Goal: Task Accomplishment & Management: Use online tool/utility

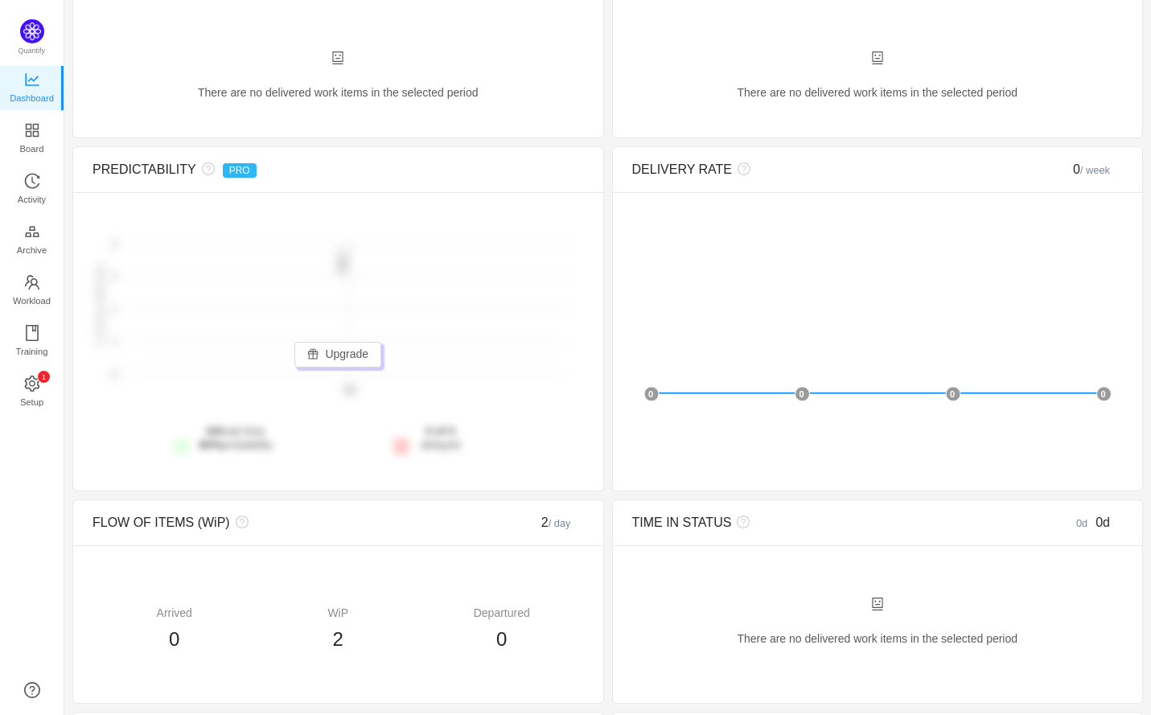
scroll to position [145, 0]
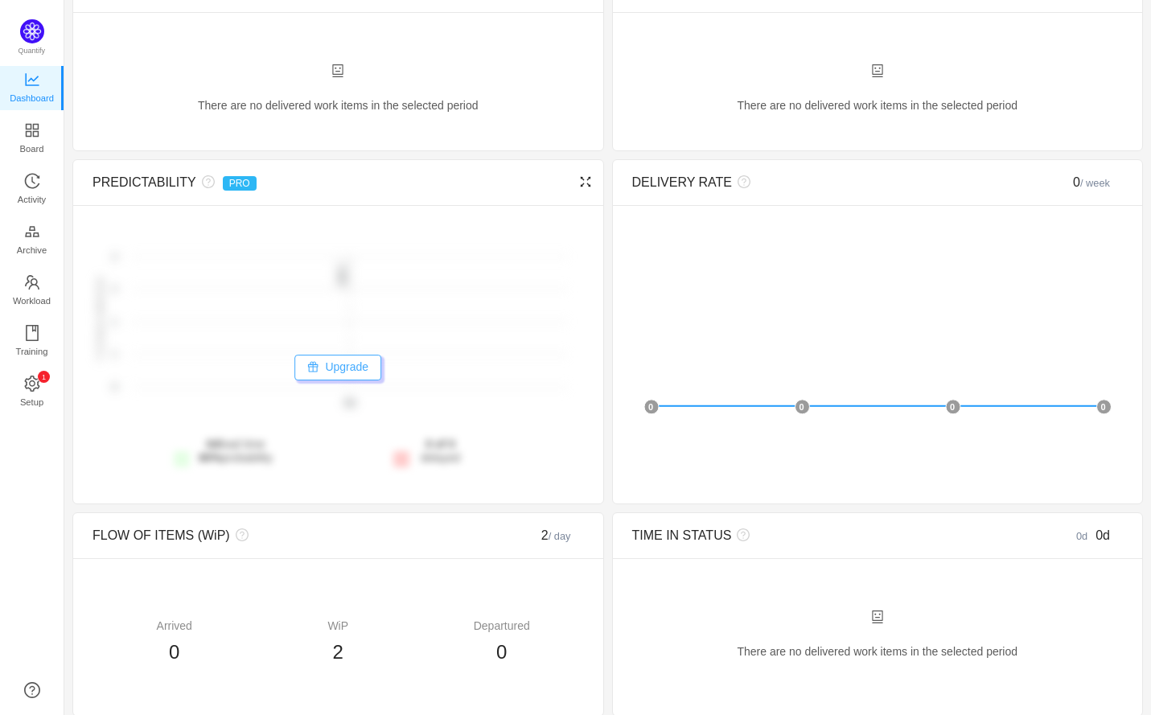
click at [360, 369] on button "Upgrade" at bounding box center [337, 368] width 87 height 26
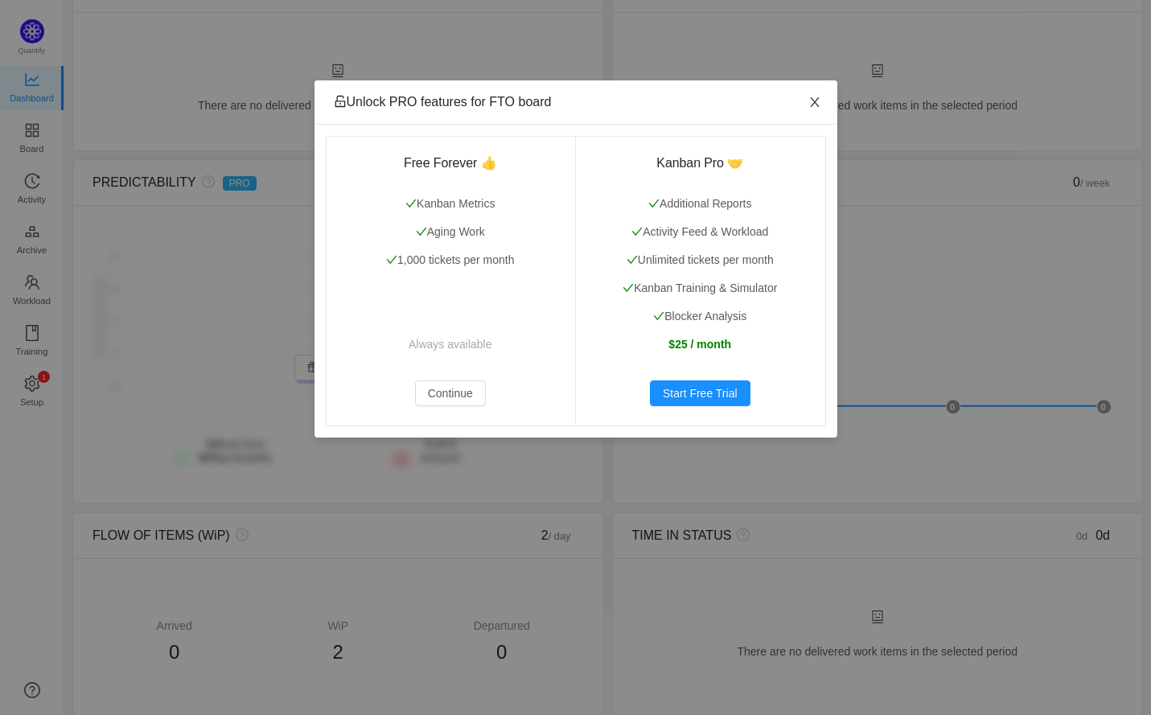
click at [814, 98] on icon "icon: close" at bounding box center [814, 102] width 13 height 13
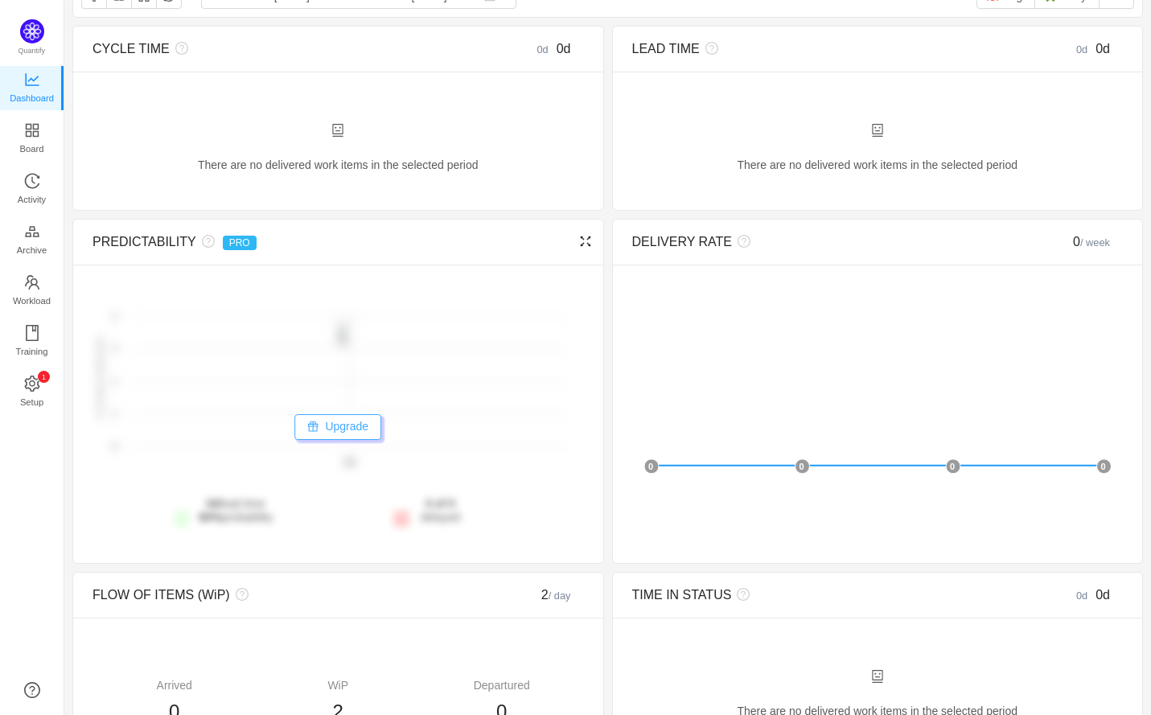
scroll to position [0, 0]
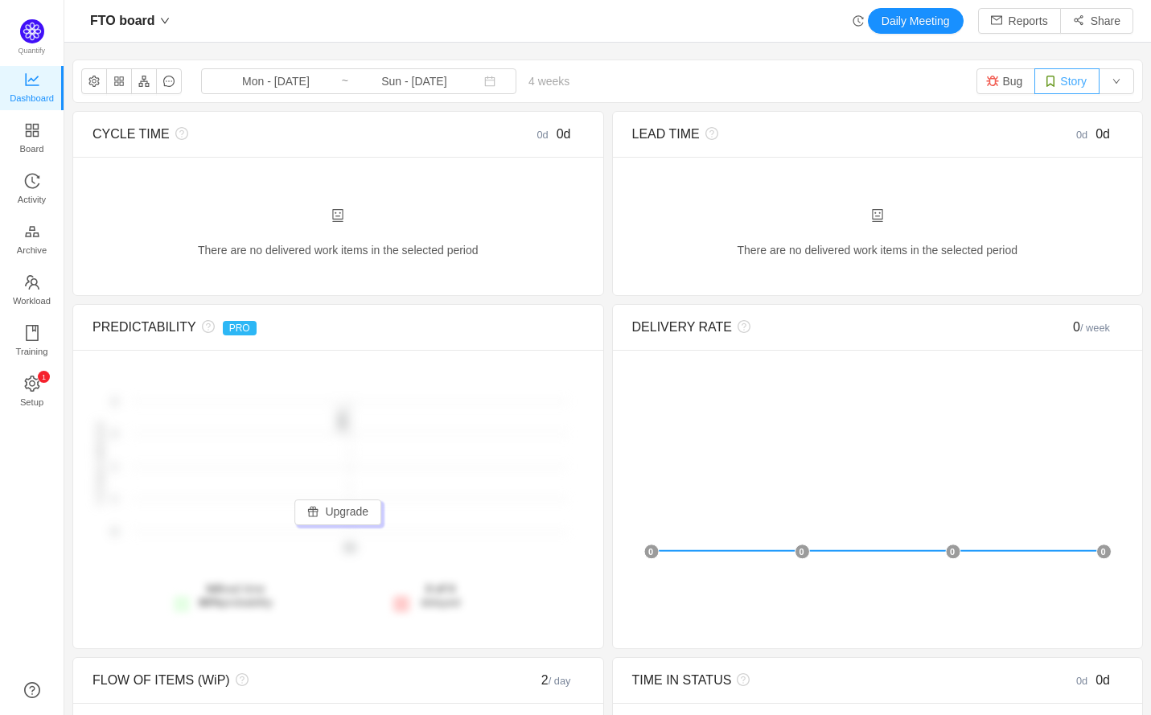
click at [1067, 88] on button "Story" at bounding box center [1066, 81] width 65 height 26
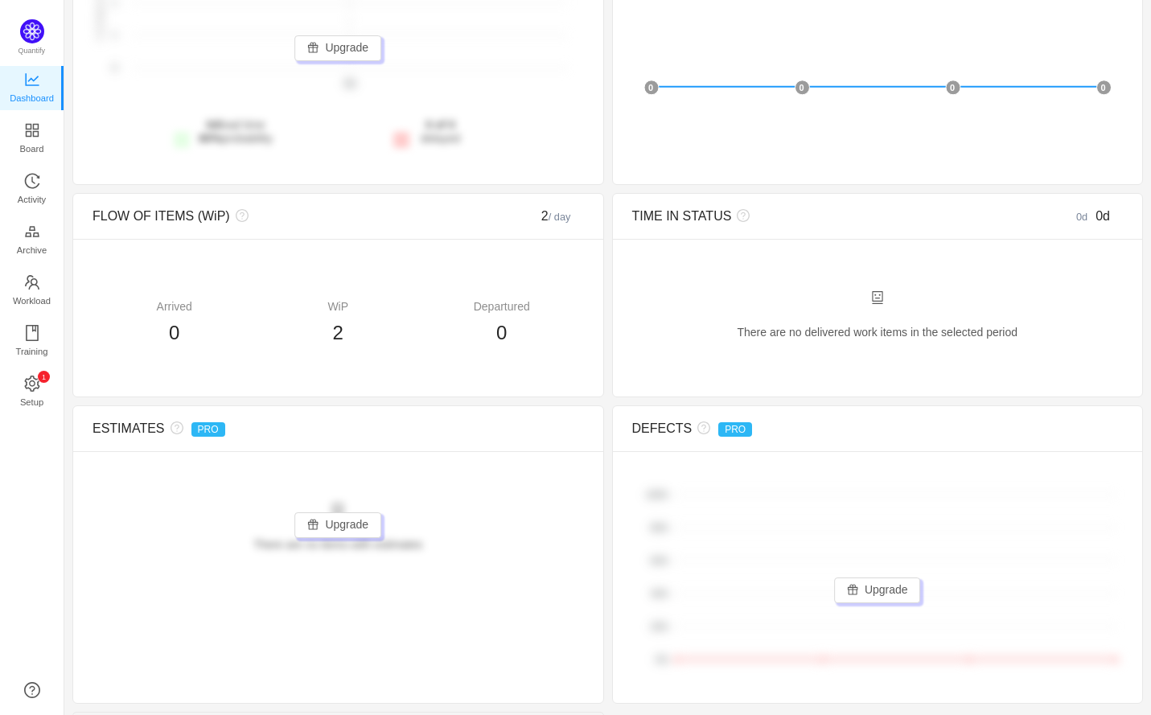
scroll to position [470, 0]
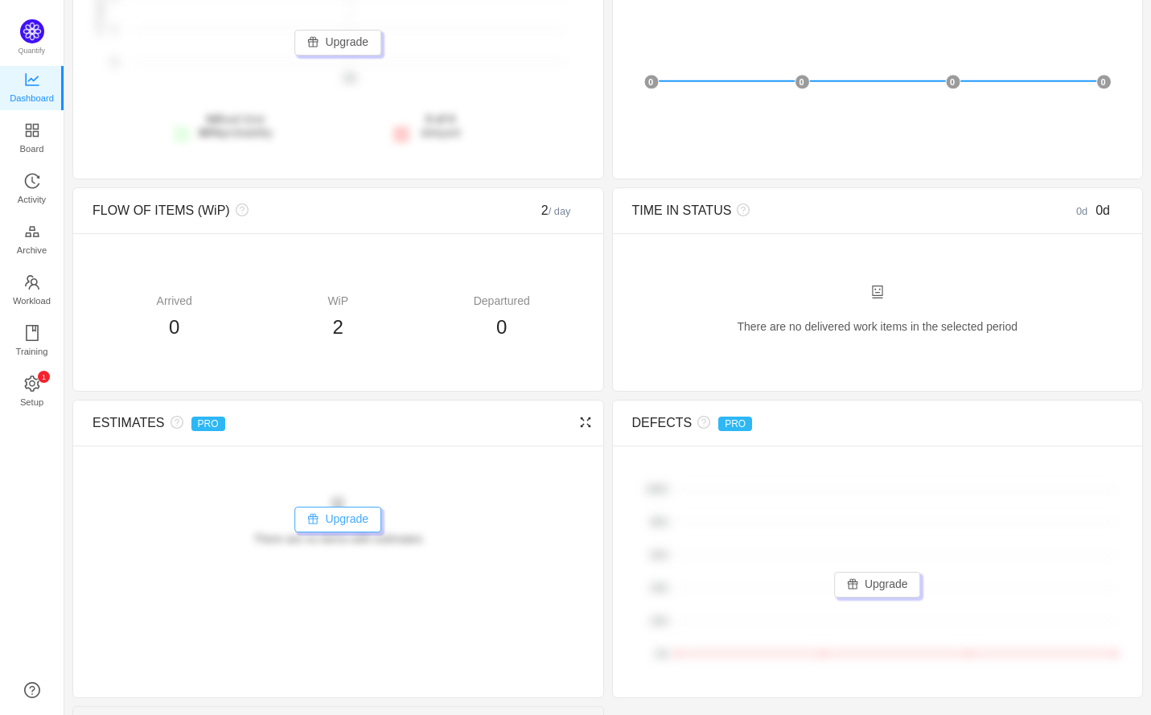
click at [342, 522] on button "Upgrade" at bounding box center [337, 520] width 87 height 26
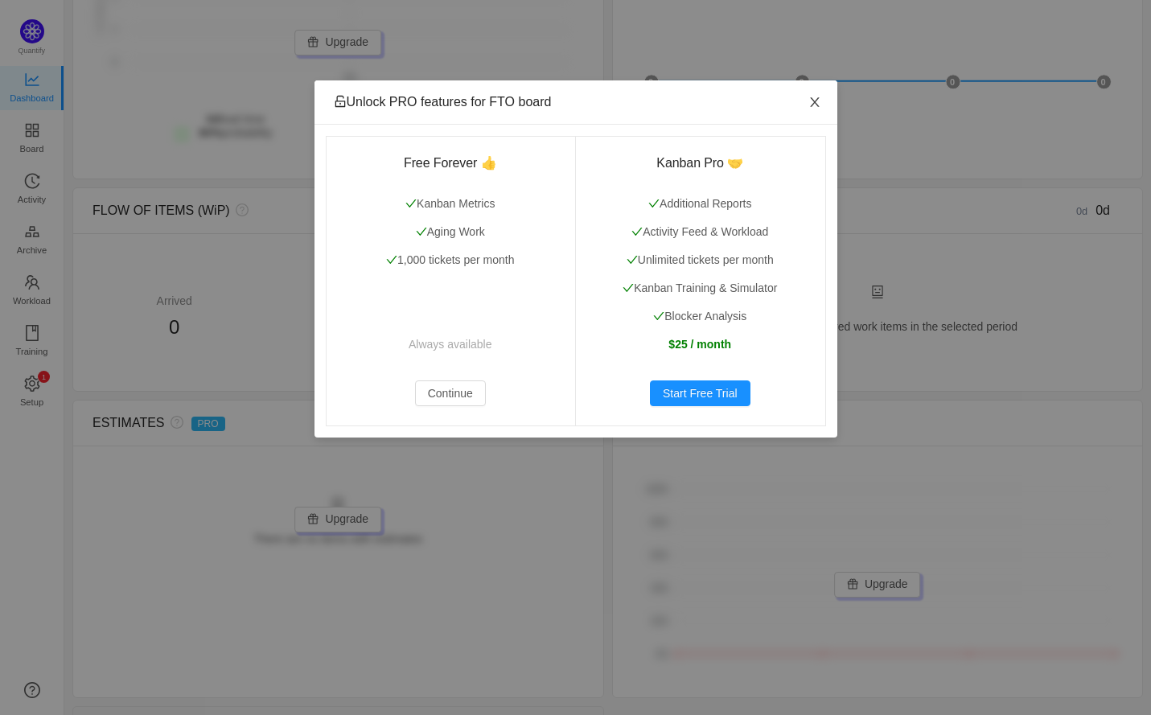
click at [813, 103] on icon "icon: close" at bounding box center [814, 102] width 9 height 10
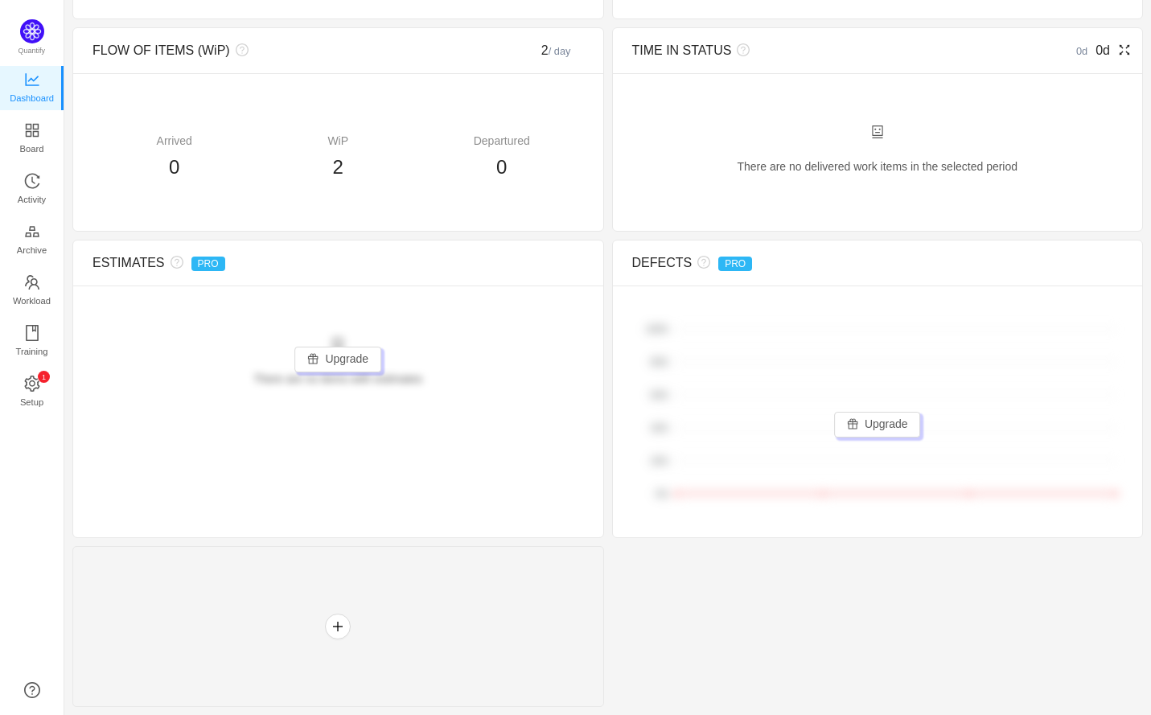
scroll to position [0, 0]
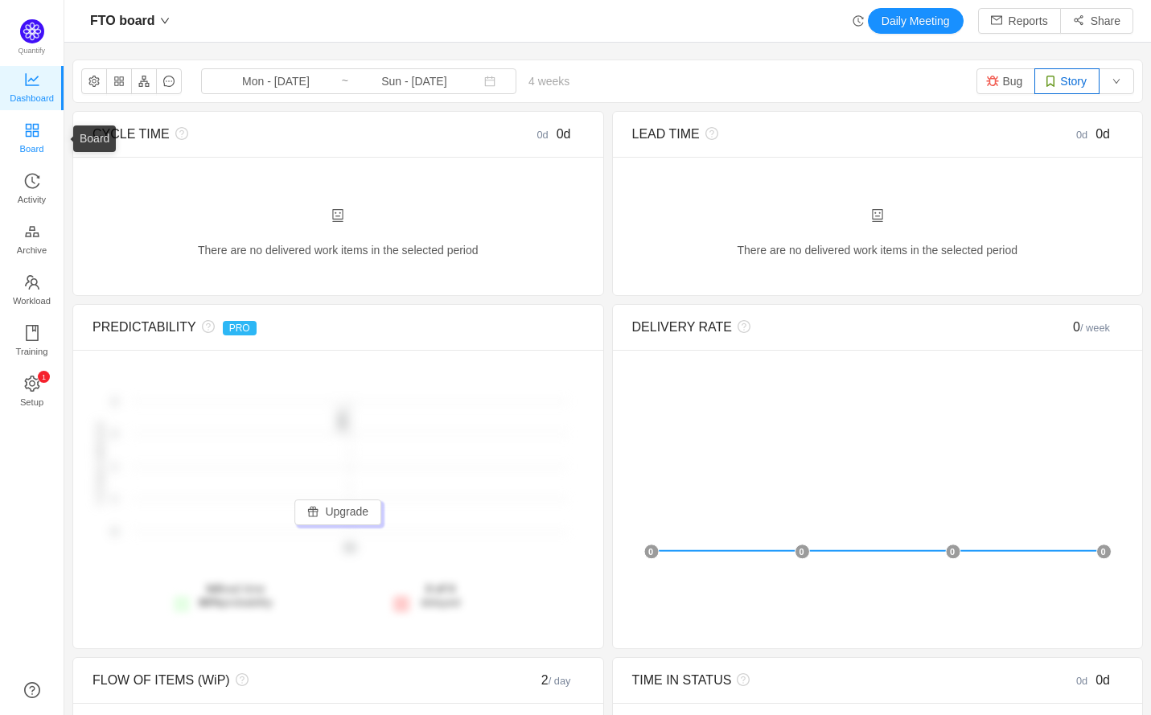
click at [32, 144] on span "Board" at bounding box center [32, 149] width 24 height 32
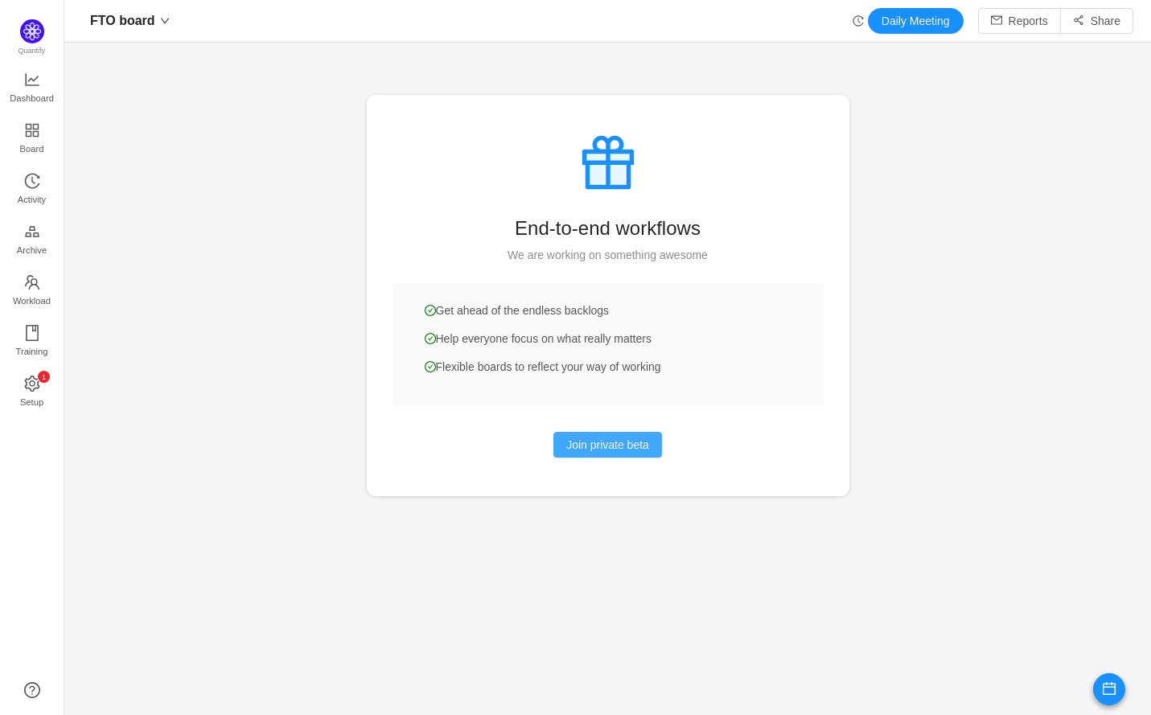
click at [614, 450] on button "Join private beta" at bounding box center [607, 445] width 109 height 26
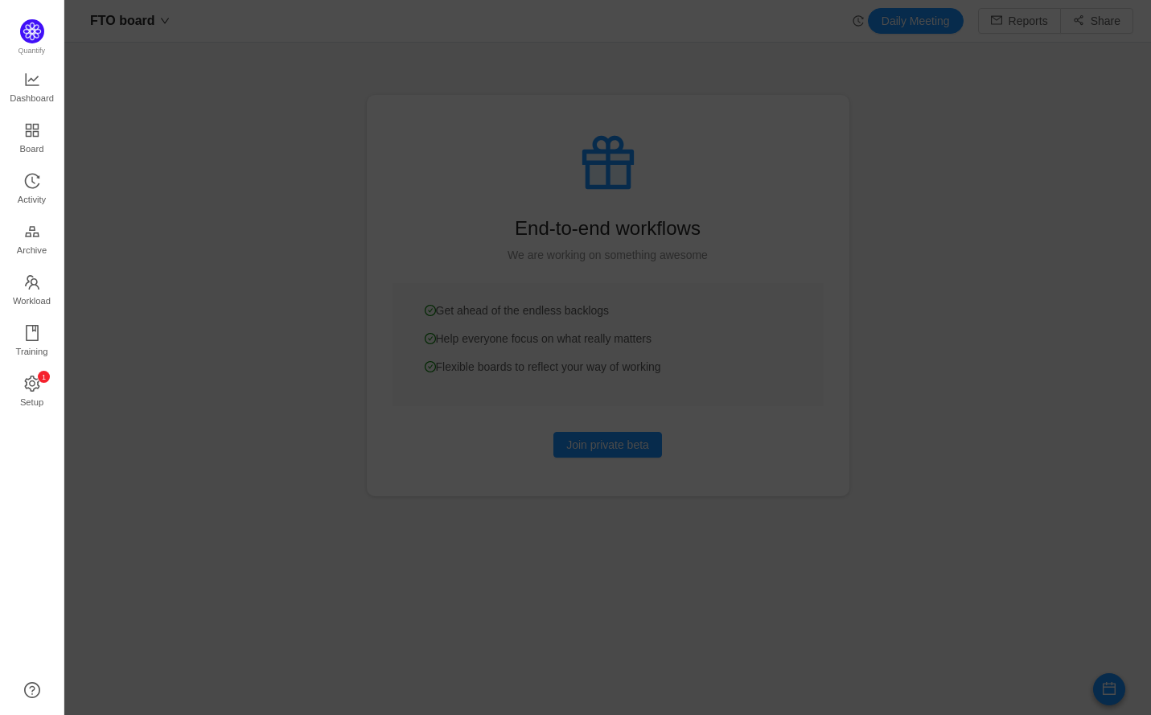
click at [833, 141] on div at bounding box center [607, 357] width 1087 height 715
